Goal: Communication & Community: Answer question/provide support

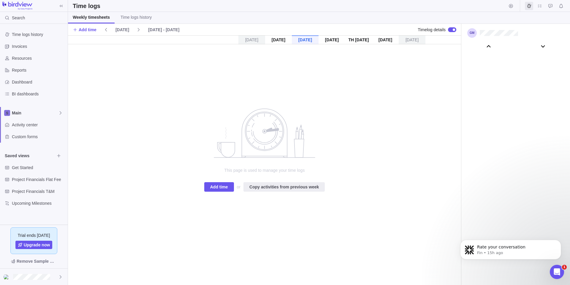
scroll to position [33060, 0]
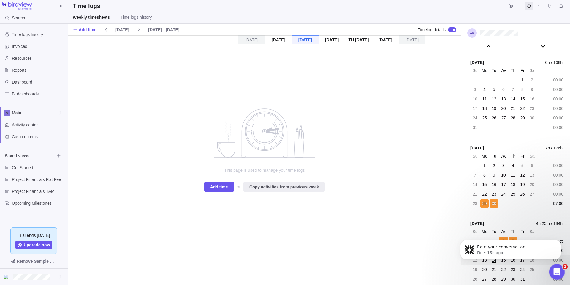
click at [558, 273] on icon "Open Intercom Messenger" at bounding box center [556, 271] width 10 height 10
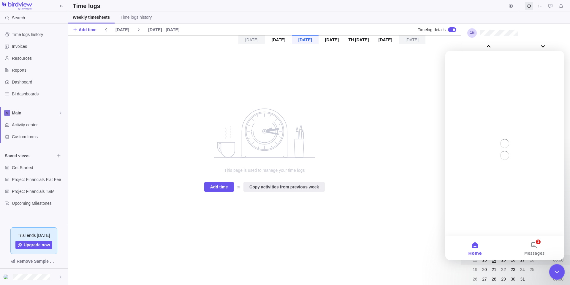
scroll to position [0, 0]
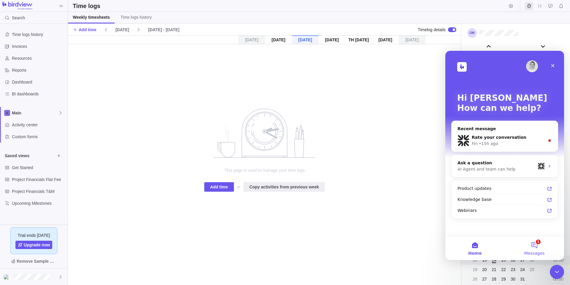
click at [537, 243] on button "1 Messages" at bounding box center [533, 248] width 59 height 24
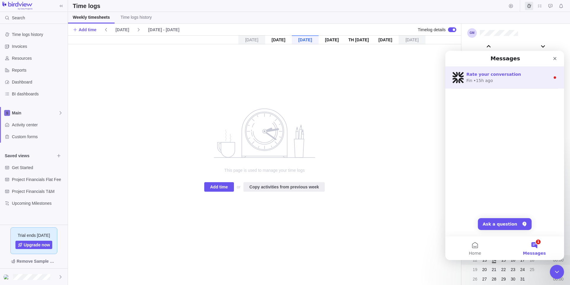
click at [507, 70] on div "Rate your conversation Fin • 15h ago" at bounding box center [504, 77] width 119 height 22
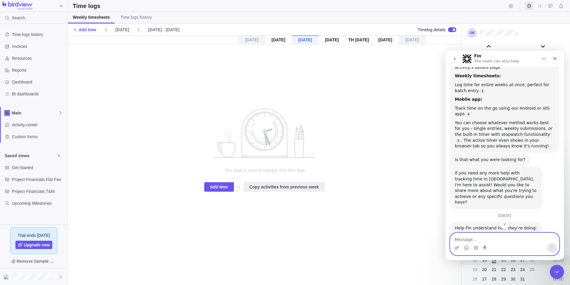
scroll to position [209, 0]
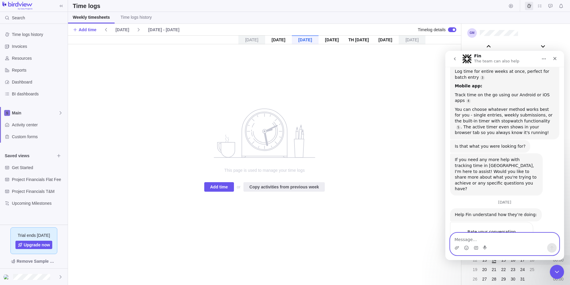
click at [489, 234] on textarea "Message…" at bounding box center [504, 238] width 109 height 10
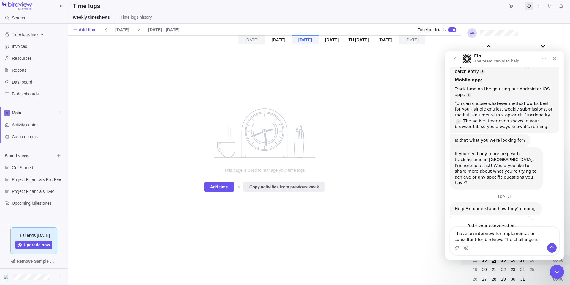
click at [518, 243] on div "Intercom messenger" at bounding box center [504, 247] width 109 height 9
click at [512, 238] on textarea "I have an interview for implementation consultant for birdview. The challange is" at bounding box center [504, 235] width 109 height 16
paste textarea "To help showcase your skills please prepare a brief training session (no longer…"
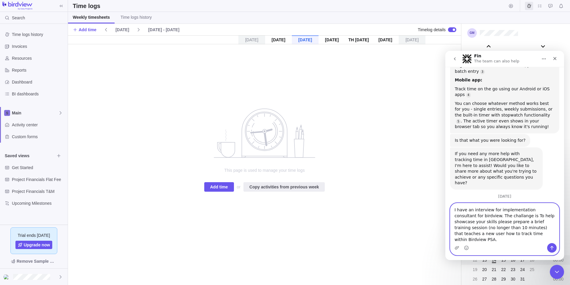
scroll to position [233, 0]
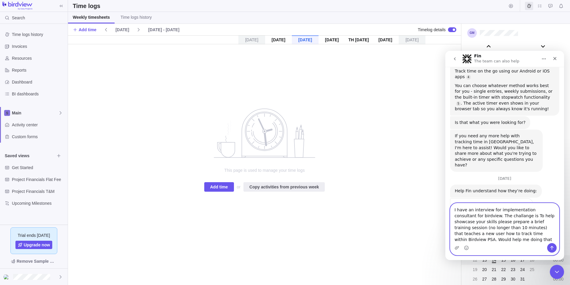
type textarea "I have an interview for implementation consultant for birdview. The challange i…"
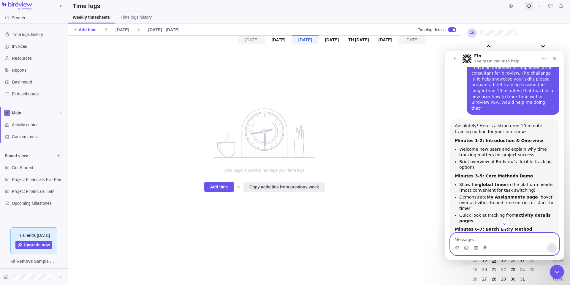
scroll to position [405, 0]
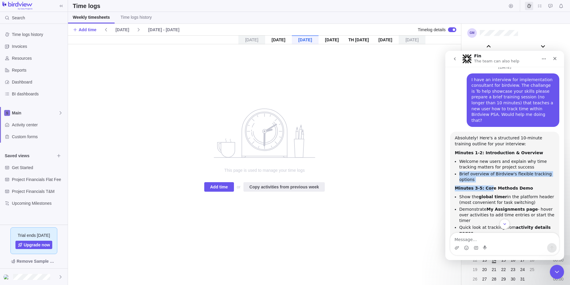
drag, startPoint x: 459, startPoint y: 136, endPoint x: 487, endPoint y: 147, distance: 29.7
click at [487, 147] on div "Absolutely! Here's a structured 10-minute training outline for your interview: …" at bounding box center [505, 255] width 100 height 240
click at [476, 171] on li "Brief overview of Birdview's flexible tracking options" at bounding box center [506, 176] width 95 height 11
drag, startPoint x: 474, startPoint y: 141, endPoint x: 455, endPoint y: 136, distance: 19.1
click at [459, 171] on li "Brief overview of Birdview's flexible tracking options" at bounding box center [506, 176] width 95 height 11
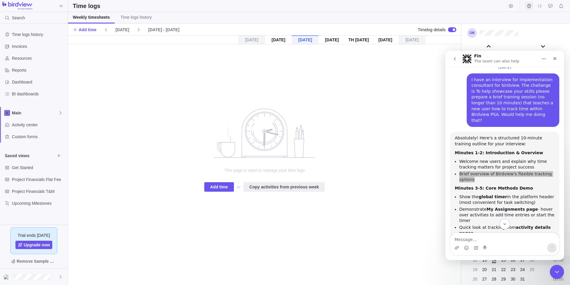
click at [527, 5] on icon "Time logs" at bounding box center [529, 6] width 4 height 4
click at [550, 277] on div "Close Intercom Messenger" at bounding box center [556, 270] width 14 height 14
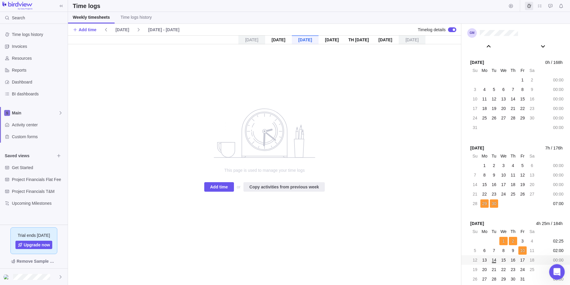
scroll to position [524, 0]
click at [23, 5] on img at bounding box center [17, 6] width 30 height 8
click at [555, 266] on icon "Open Intercom Messenger" at bounding box center [556, 271] width 10 height 10
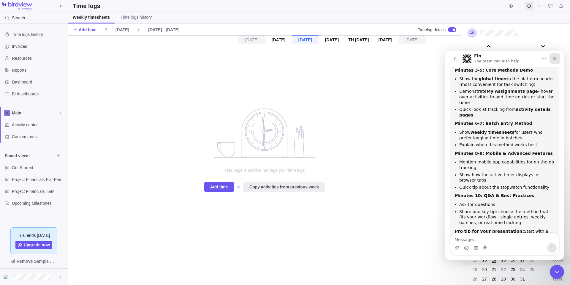
click at [558, 60] on div "Close" at bounding box center [554, 58] width 11 height 11
